Goal: Task Accomplishment & Management: Manage account settings

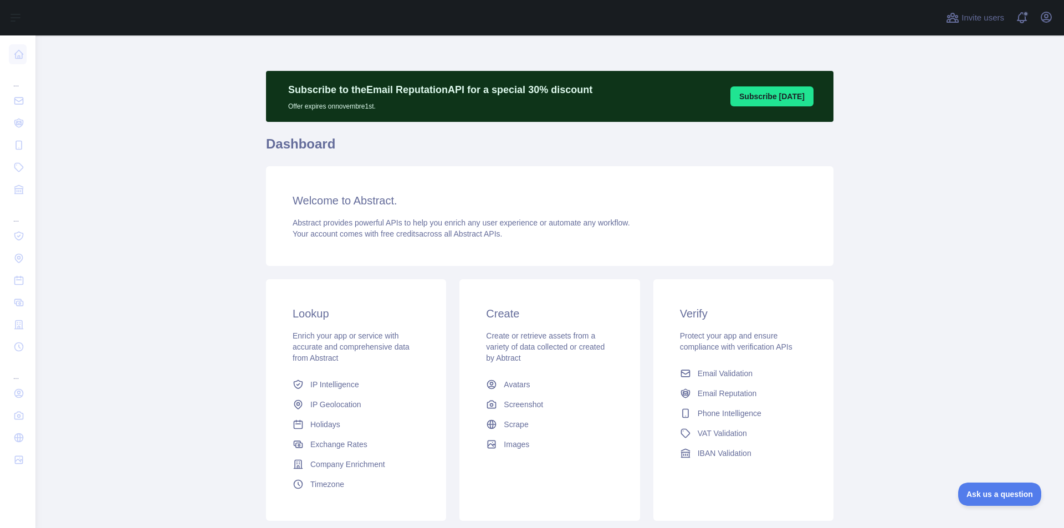
click at [765, 100] on button "Subscribe [DATE]" at bounding box center [771, 96] width 83 height 20
